Goal: Task Accomplishment & Management: Complete application form

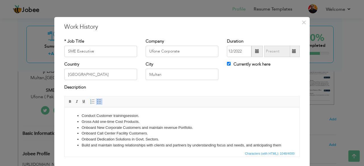
click at [143, 116] on li "Conduct Customer training session." at bounding box center [182, 116] width 201 height 6
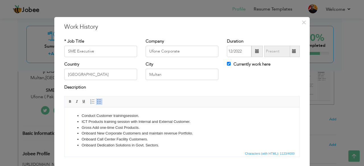
click at [96, 116] on li "Conduct Customer training session." at bounding box center [182, 116] width 201 height 6
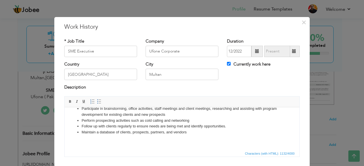
scroll to position [36, 0]
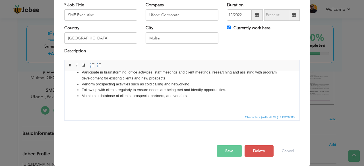
click at [221, 150] on button "Save" at bounding box center [229, 151] width 25 height 11
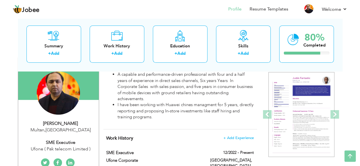
scroll to position [0, 0]
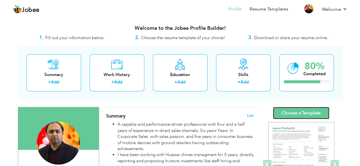
click at [301, 114] on link "Choose a Template" at bounding box center [301, 113] width 56 height 12
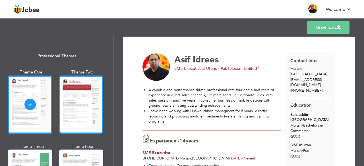
click at [93, 111] on div at bounding box center [81, 105] width 44 height 58
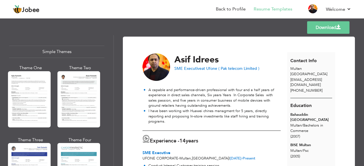
scroll to position [1029, 0]
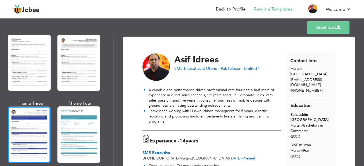
click at [22, 128] on div at bounding box center [29, 135] width 43 height 56
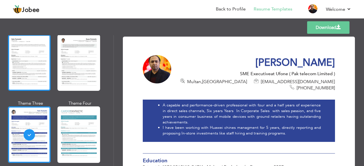
click at [33, 59] on div at bounding box center [29, 63] width 43 height 56
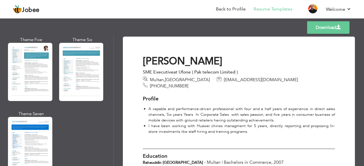
scroll to position [835, 0]
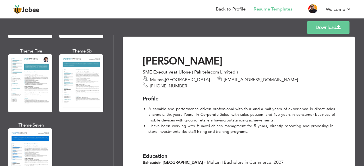
click at [33, 59] on div at bounding box center [30, 83] width 44 height 58
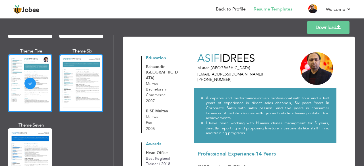
click at [72, 75] on div at bounding box center [81, 83] width 44 height 58
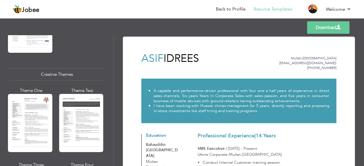
scroll to position [648, 0]
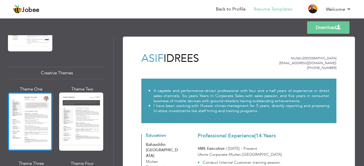
click at [28, 116] on div at bounding box center [30, 122] width 44 height 58
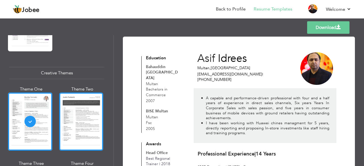
click at [68, 116] on div at bounding box center [81, 122] width 44 height 58
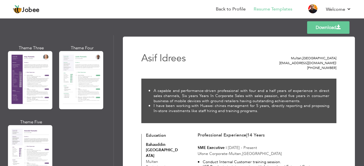
scroll to position [514, 0]
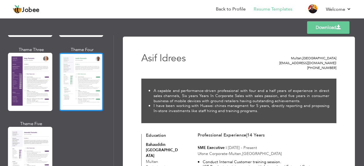
click at [76, 94] on div at bounding box center [81, 82] width 44 height 58
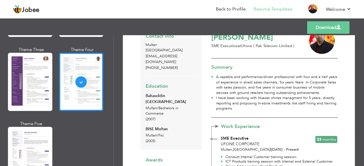
scroll to position [0, 0]
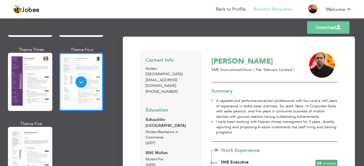
click at [324, 27] on link "Download" at bounding box center [328, 27] width 42 height 13
